Goal: Find specific page/section: Find specific page/section

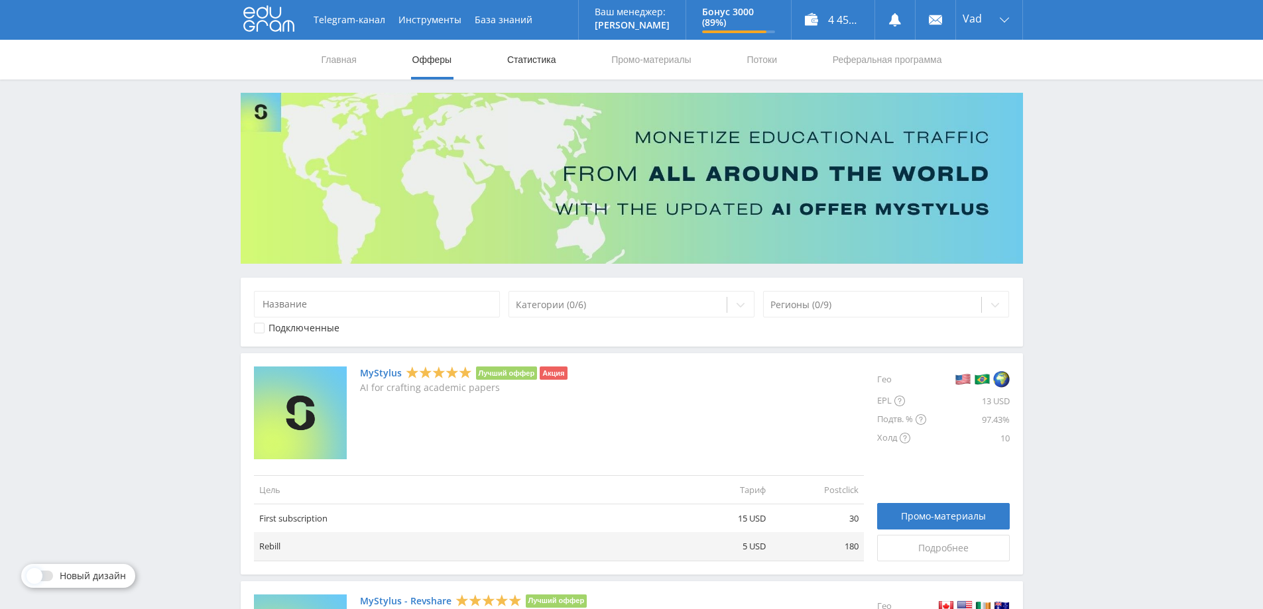
click at [521, 64] on link "Статистика" at bounding box center [532, 60] width 52 height 40
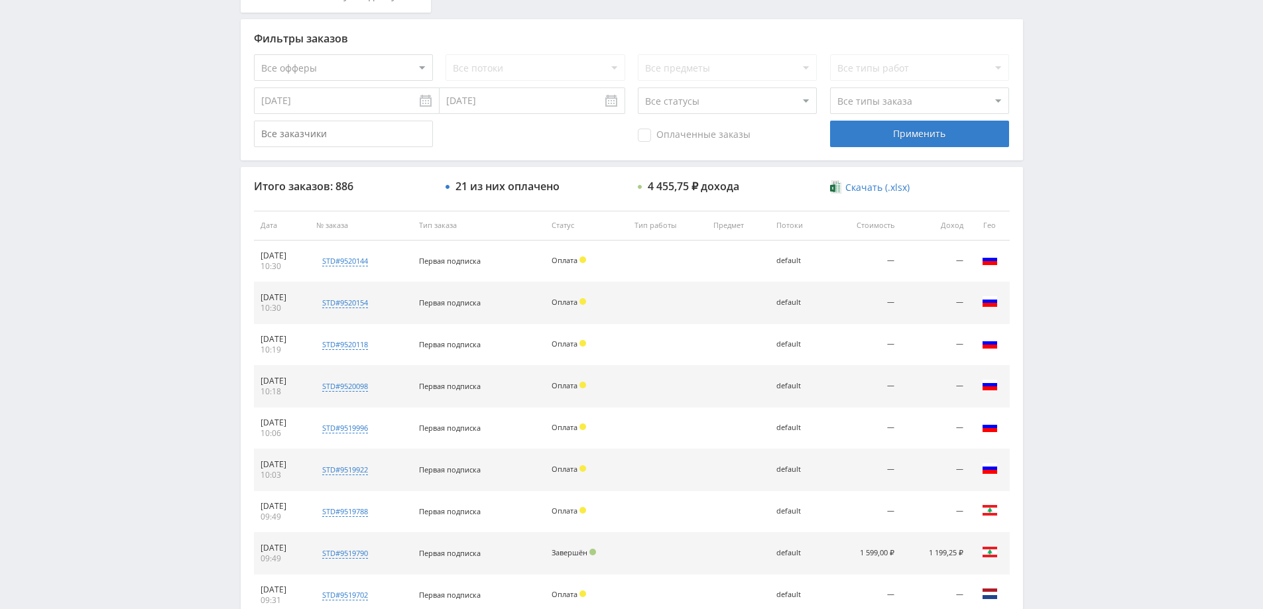
scroll to position [66, 0]
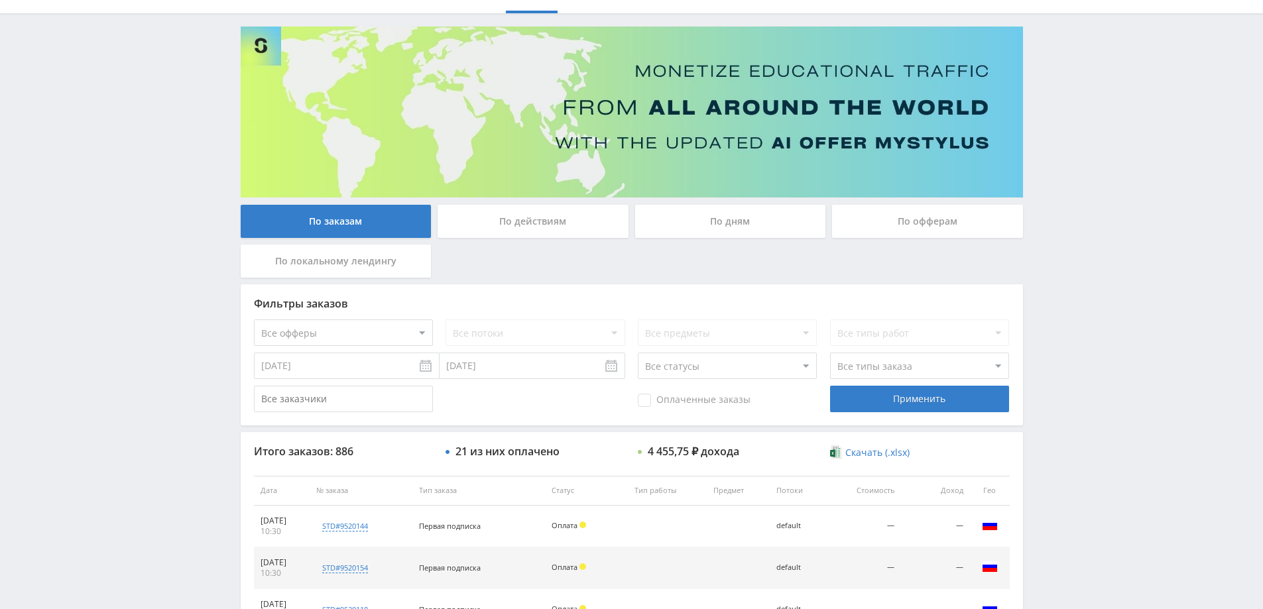
click at [755, 227] on div "По дням" at bounding box center [730, 221] width 191 height 33
click at [0, 0] on input "По дням" at bounding box center [0, 0] width 0 height 0
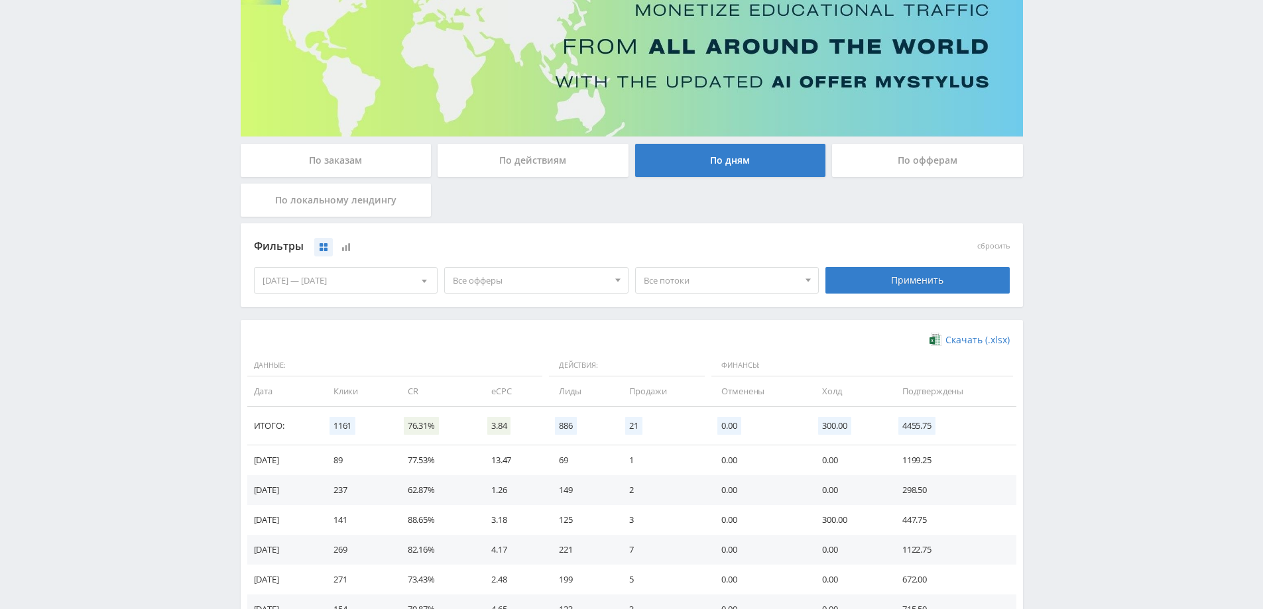
scroll to position [0, 0]
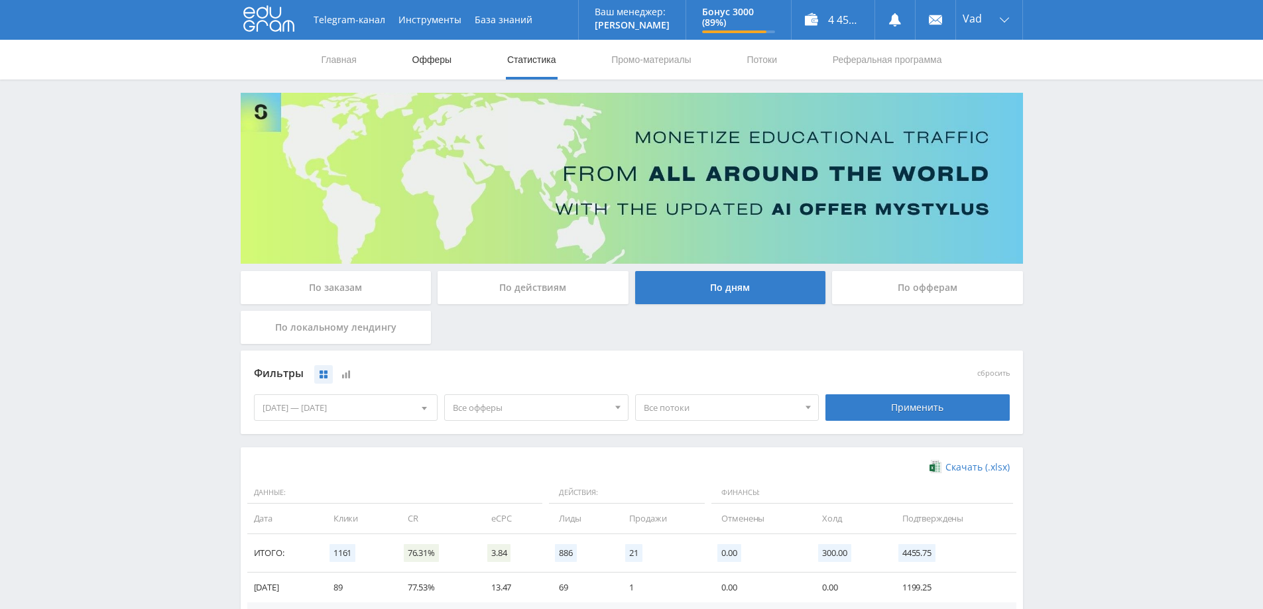
click at [428, 54] on link "Офферы" at bounding box center [432, 60] width 42 height 40
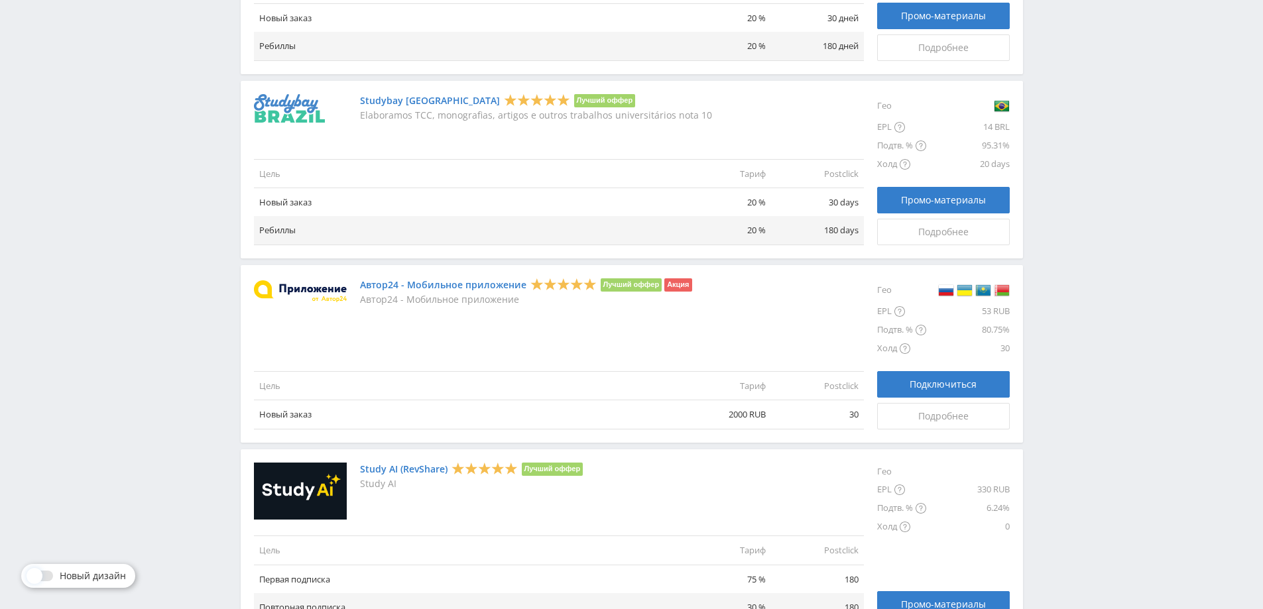
scroll to position [1446, 0]
